Goal: Transaction & Acquisition: Purchase product/service

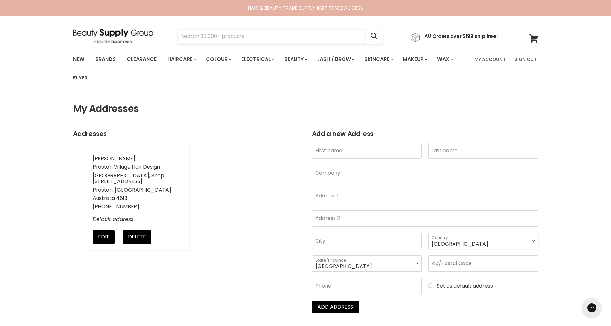
drag, startPoint x: 0, startPoint y: 0, endPoint x: 298, endPoint y: 36, distance: 300.7
click at [298, 36] on input "Search" at bounding box center [272, 36] width 188 height 15
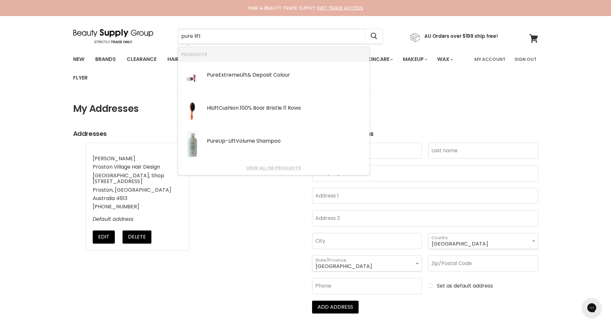
type input "pure lift"
click at [0, 71] on div "New Brands Clearance Haircare" at bounding box center [305, 68] width 611 height 37
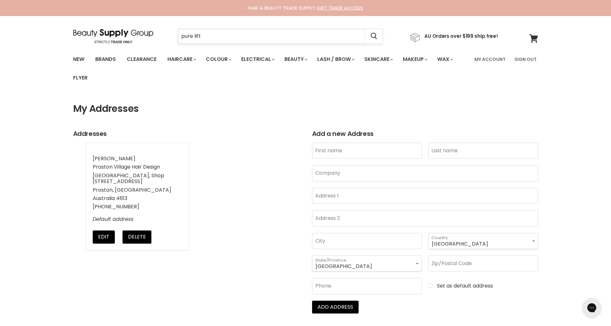
click at [203, 34] on input "pure lift" at bounding box center [272, 36] width 188 height 15
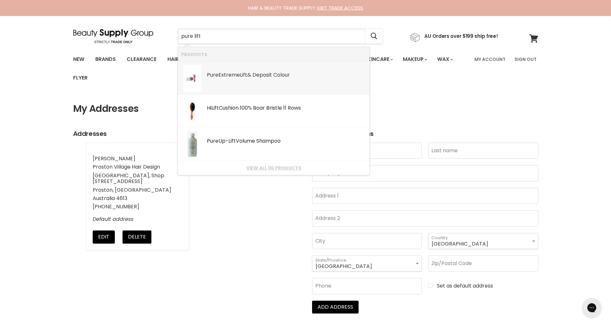
click at [254, 75] on div "Pure Extreme Lift & Deposit Colour" at bounding box center [286, 75] width 159 height 7
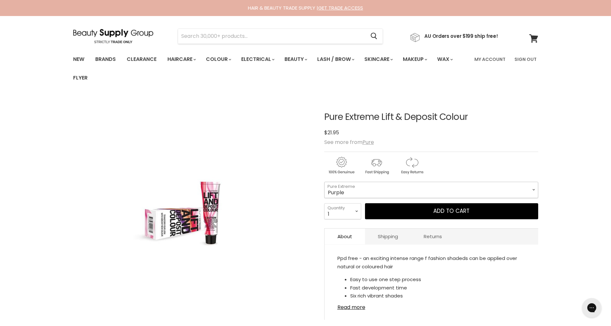
select select "Purple"
click at [230, 34] on input "Search" at bounding box center [272, 36] width 188 height 15
type input "Blue"
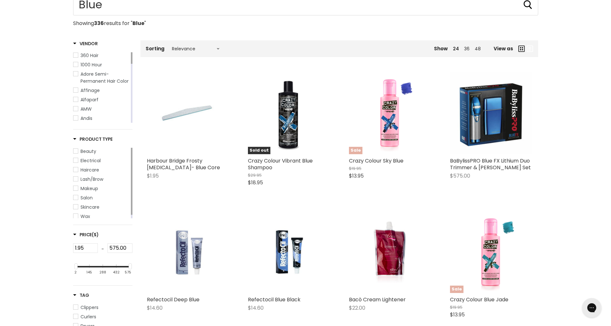
scroll to position [102, 0]
click at [76, 171] on span "Haircare" at bounding box center [75, 169] width 4 height 4
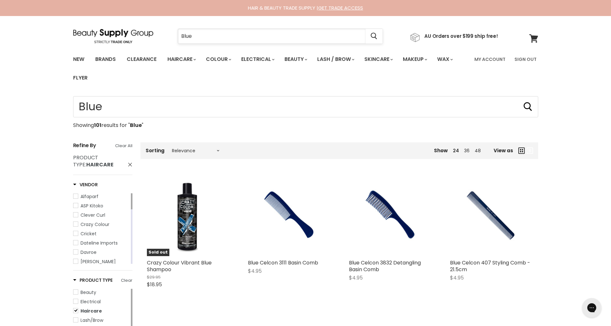
drag, startPoint x: 180, startPoint y: 35, endPoint x: 188, endPoint y: 36, distance: 7.7
click at [181, 35] on input "Blue" at bounding box center [272, 36] width 188 height 15
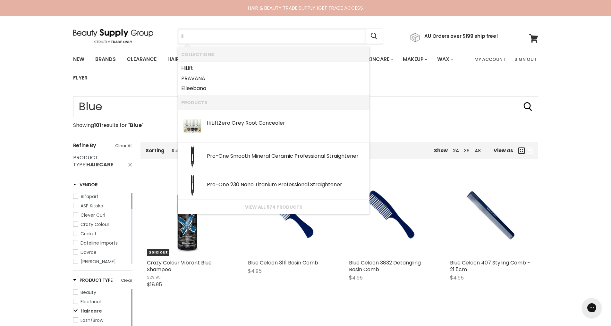
type input "l"
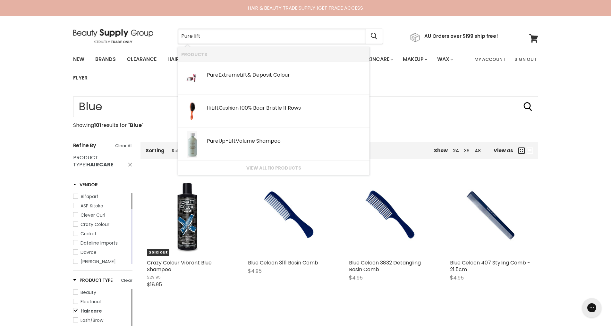
drag, startPoint x: 194, startPoint y: 36, endPoint x: 151, endPoint y: 33, distance: 42.7
click at [151, 33] on div "Pure lift Cancel AU Orders over $199 ship free!" at bounding box center [285, 36] width 425 height 15
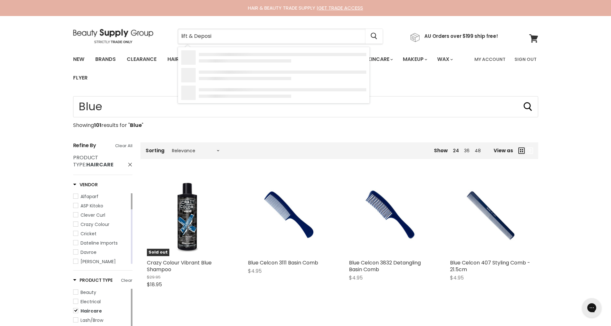
type input "lift & Deposit"
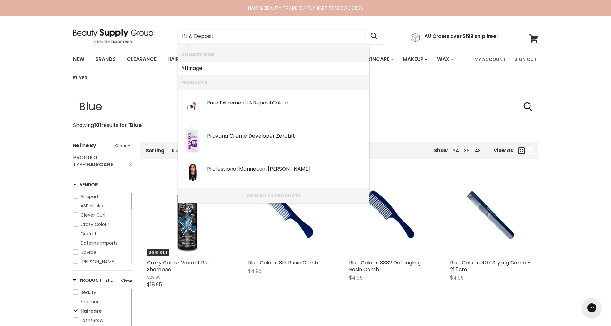
click at [266, 196] on link "View all 24 products" at bounding box center [273, 195] width 185 height 5
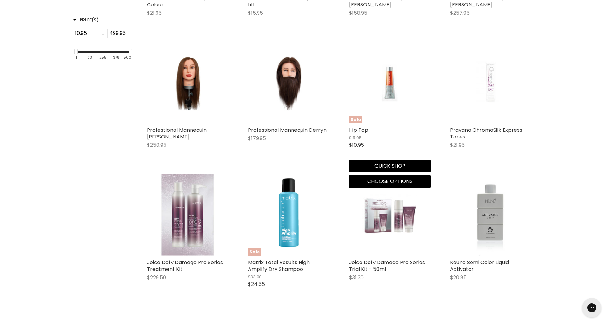
scroll to position [264, 0]
click at [389, 184] on span "Choose options" at bounding box center [389, 181] width 45 height 7
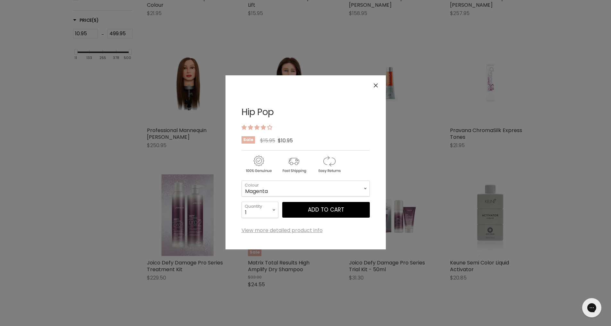
scroll to position [265, 0]
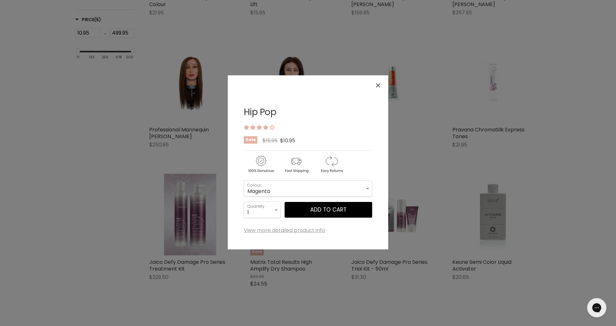
click at [377, 84] on icon "Close" at bounding box center [378, 85] width 4 height 4
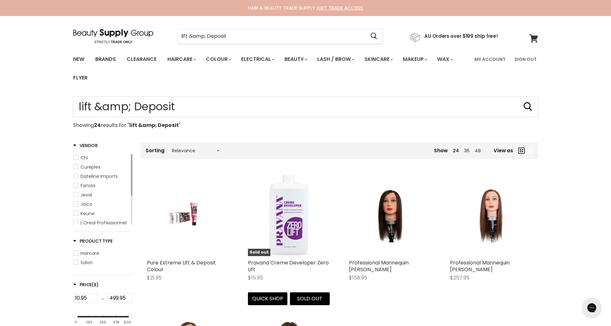
scroll to position [0, 0]
drag, startPoint x: 231, startPoint y: 36, endPoint x: 135, endPoint y: 28, distance: 96.5
click at [135, 28] on section "Menu lift &amp; Deposit Cancel" at bounding box center [305, 33] width 481 height 34
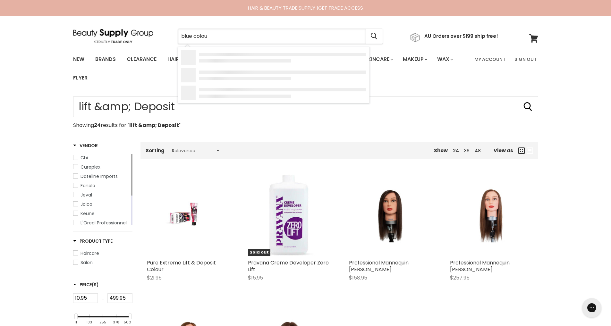
type input "blue colour"
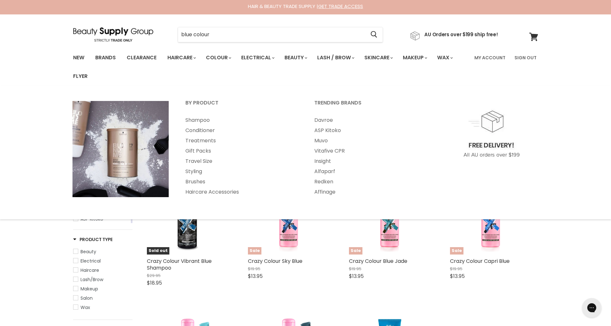
scroll to position [2, 0]
